Goal: Task Accomplishment & Management: Manage account settings

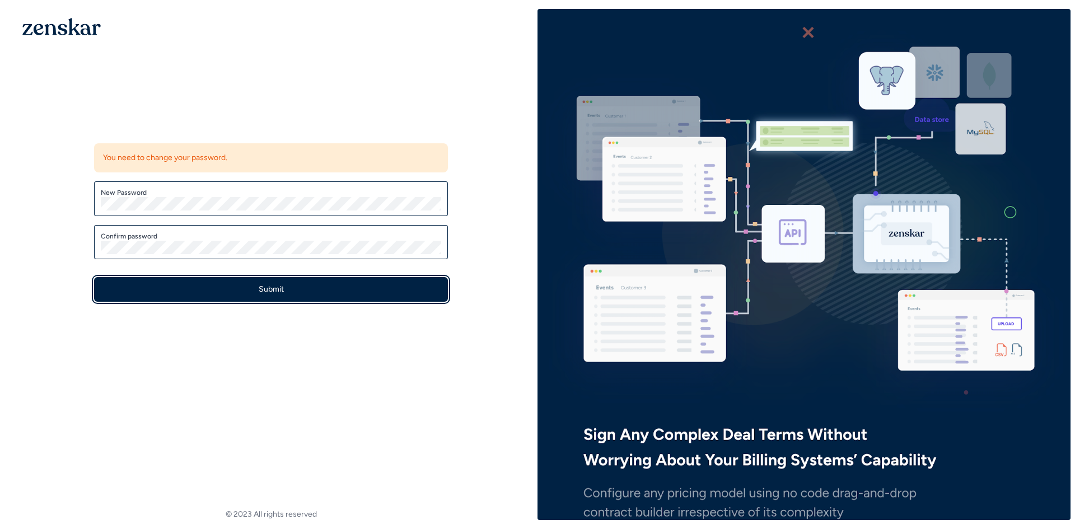
click at [221, 287] on button "Submit" at bounding box center [271, 289] width 354 height 25
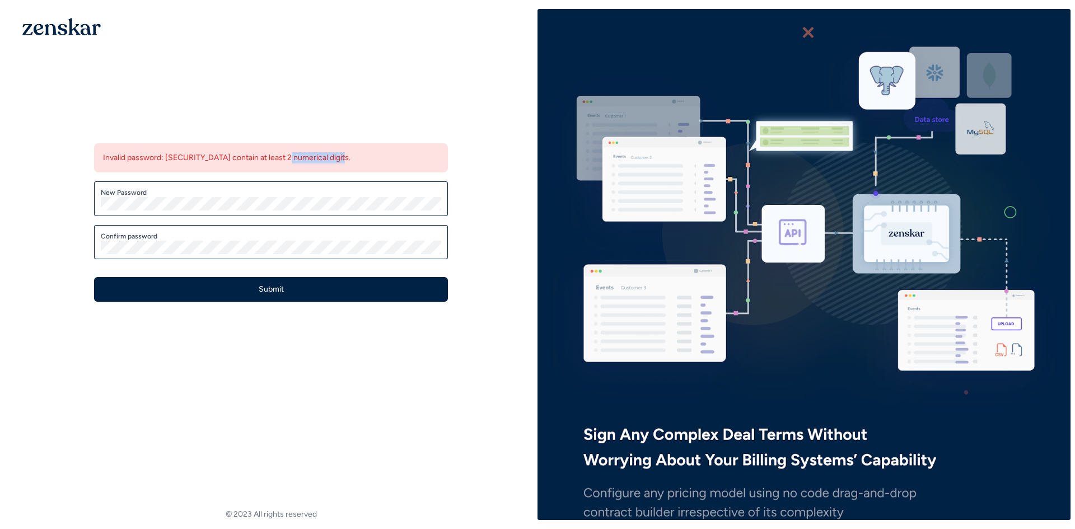
drag, startPoint x: 249, startPoint y: 153, endPoint x: 319, endPoint y: 157, distance: 70.0
click at [319, 157] on div "Invalid password: must contain at least 2 numerical digits." at bounding box center [271, 157] width 354 height 29
click at [319, 157] on div "Invalid password: [SECURITY_DATA] contain at least 2 numerical digits." at bounding box center [271, 157] width 354 height 29
drag, startPoint x: 319, startPoint y: 157, endPoint x: 90, endPoint y: 156, distance: 229.5
click at [90, 156] on div "Update password Invalid password: must contain at least 2 numerical digits. New…" at bounding box center [271, 216] width 390 height 208
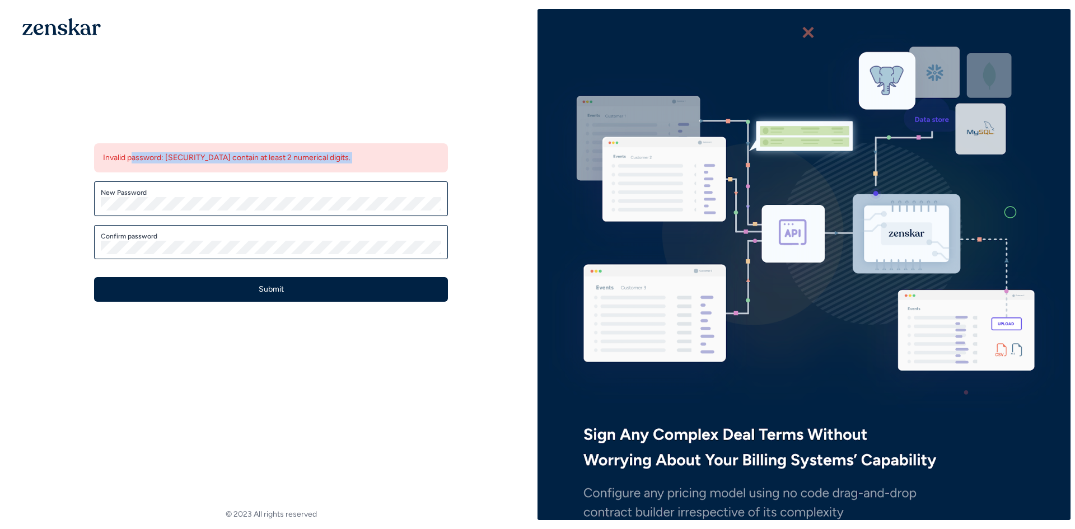
click at [90, 156] on div "Update password Invalid password: must contain at least 2 numerical digits. New…" at bounding box center [271, 216] width 390 height 208
drag, startPoint x: 106, startPoint y: 157, endPoint x: 307, endPoint y: 148, distance: 201.7
click at [305, 149] on div "Invalid password: [SECURITY_DATA] contain at least 2 numerical digits." at bounding box center [271, 157] width 354 height 29
click at [309, 147] on div "Invalid password: [SECURITY_DATA] contain at least 2 numerical digits." at bounding box center [271, 157] width 354 height 29
click at [885, 463] on img at bounding box center [803, 264] width 533 height 685
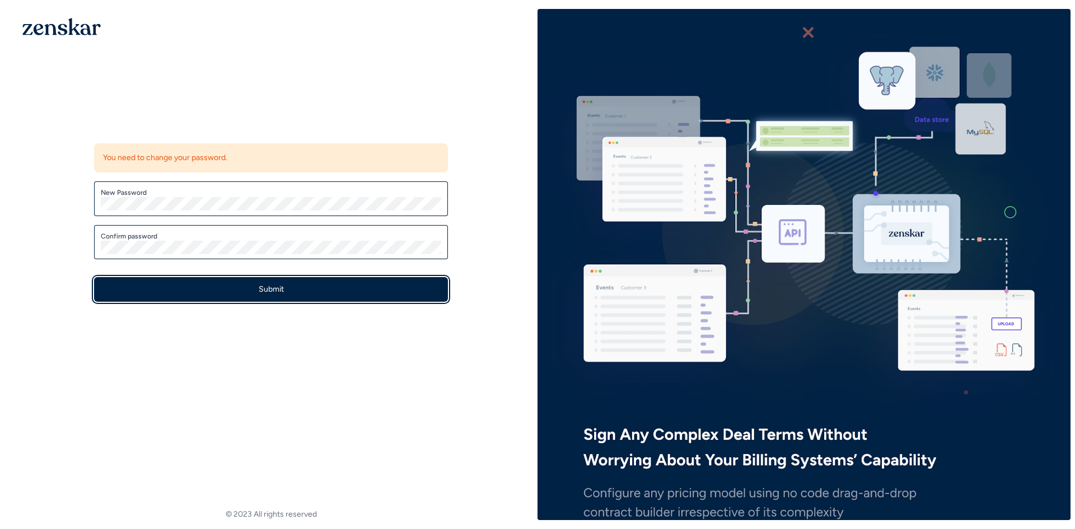
click at [274, 284] on button "Submit" at bounding box center [271, 289] width 354 height 25
click at [229, 295] on button "Submit" at bounding box center [271, 289] width 354 height 25
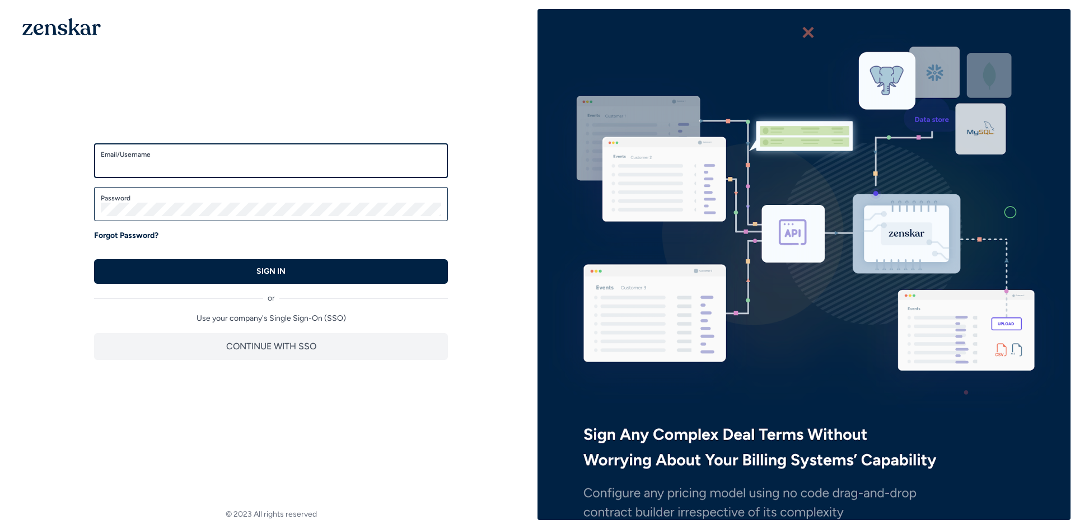
click at [208, 164] on input "Email/Username" at bounding box center [271, 165] width 340 height 13
paste input "**********"
type input "**********"
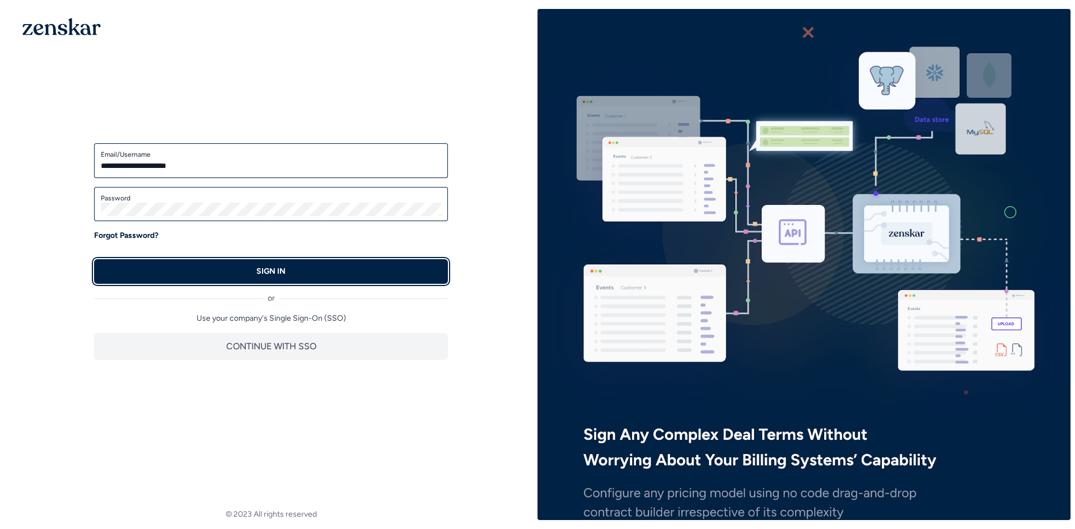
click at [170, 269] on button "SIGN IN" at bounding box center [271, 271] width 354 height 25
